Goal: Transaction & Acquisition: Purchase product/service

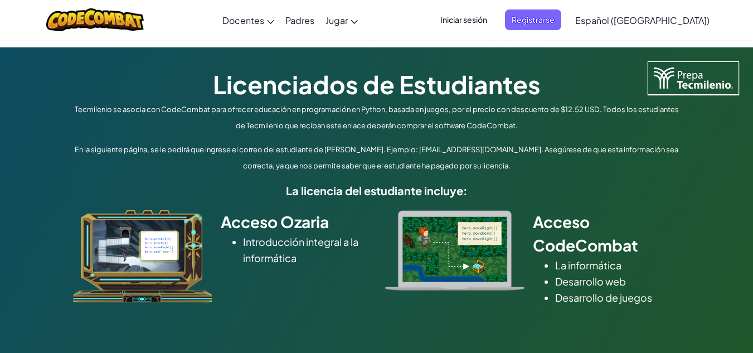
scroll to position [552, 0]
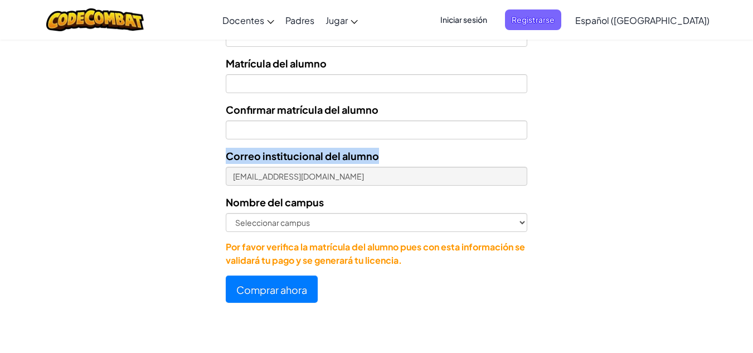
drag, startPoint x: 751, startPoint y: 147, endPoint x: 752, endPoint y: 120, distance: 26.8
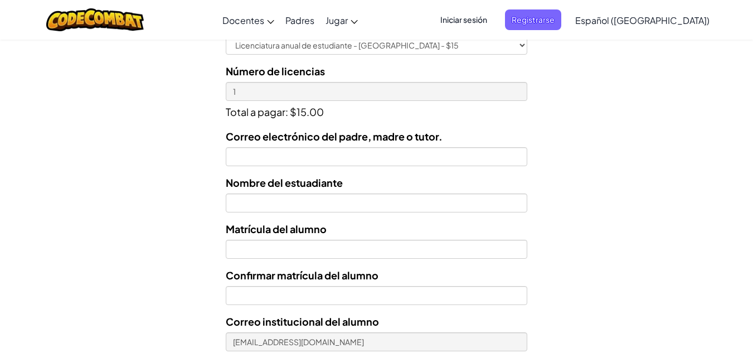
scroll to position [389, 0]
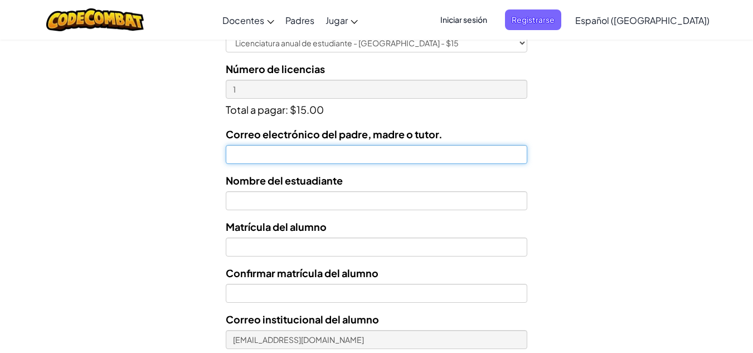
click at [468, 154] on input "Correo electrónico del padre, madre o tutor." at bounding box center [376, 154] width 301 height 19
type input "roberto.zapata1@gmail.com"
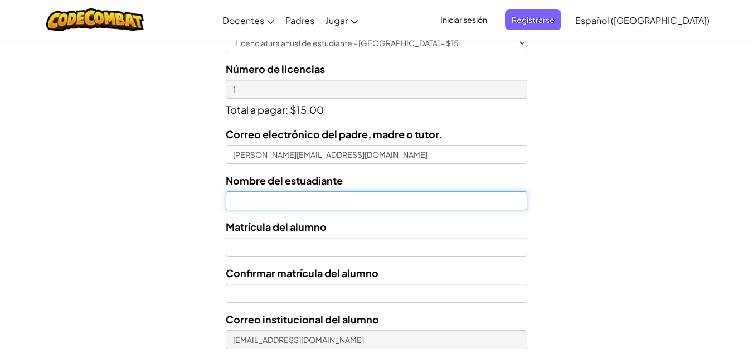
click at [379, 202] on input "text" at bounding box center [376, 200] width 301 height 19
type input "Roberto Marion Zapata García"
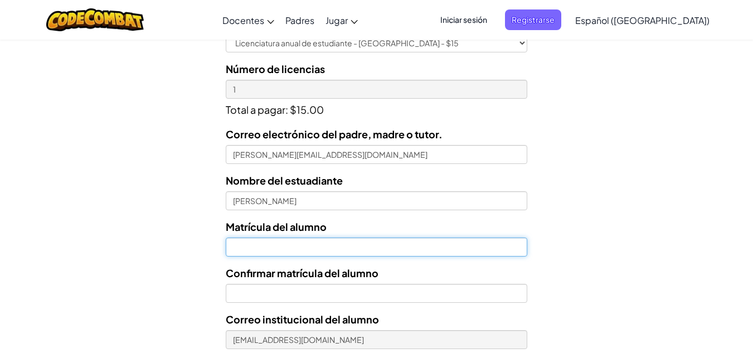
click at [377, 250] on input "Nombre del estuadiante" at bounding box center [376, 246] width 301 height 19
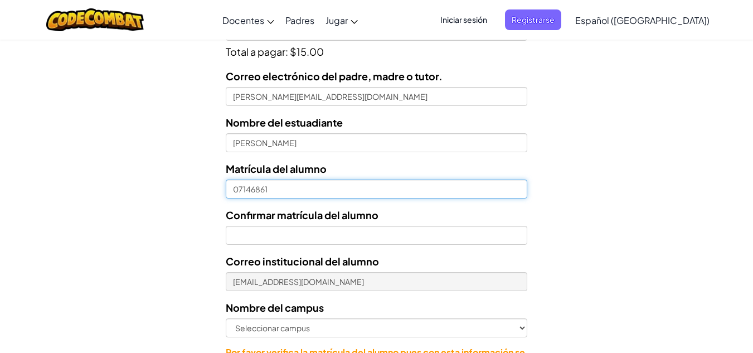
scroll to position [457, 0]
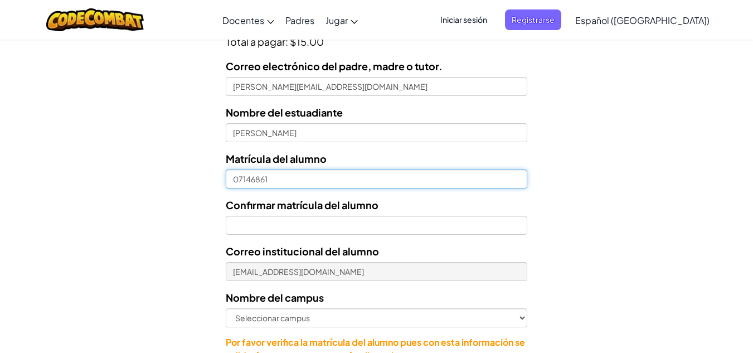
type input "07146861"
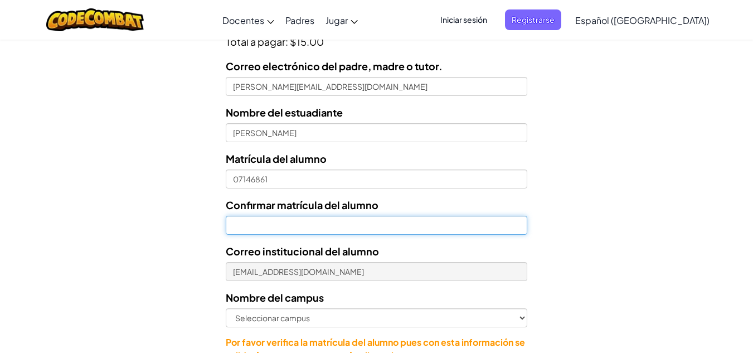
click at [480, 225] on input "Confirmar matrícula del alumno" at bounding box center [376, 225] width 301 height 19
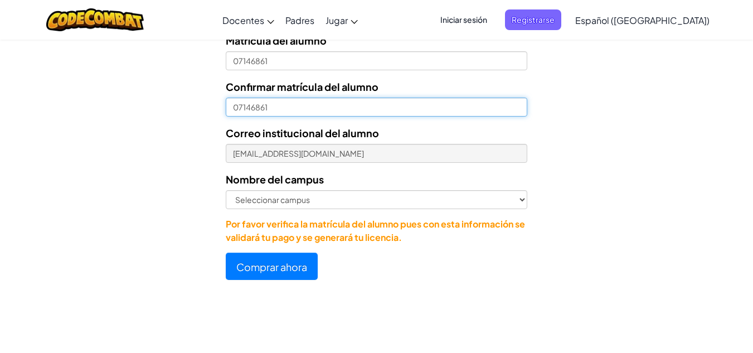
scroll to position [572, 0]
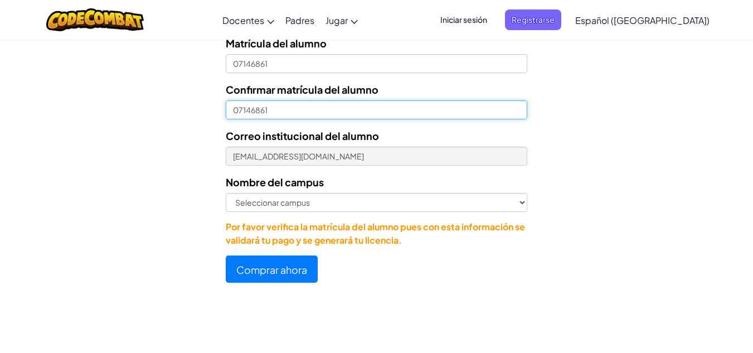
type input "07146861"
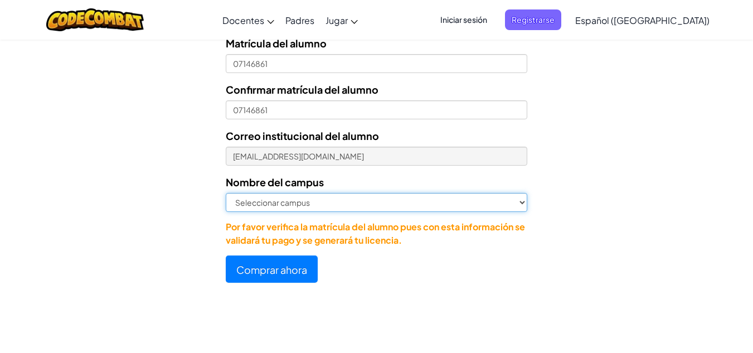
click at [521, 202] on select "Seleccionar campus Cancún Central Chihuahua Ciudad Juárez Ciudad Obregón Cuauti…" at bounding box center [376, 202] width 301 height 19
select select "Cumbres"
click at [226, 193] on select "Seleccionar campus Cancún Central Chihuahua Ciudad Juárez Ciudad Obregón Cuauti…" at bounding box center [376, 202] width 301 height 19
